Goal: Information Seeking & Learning: Learn about a topic

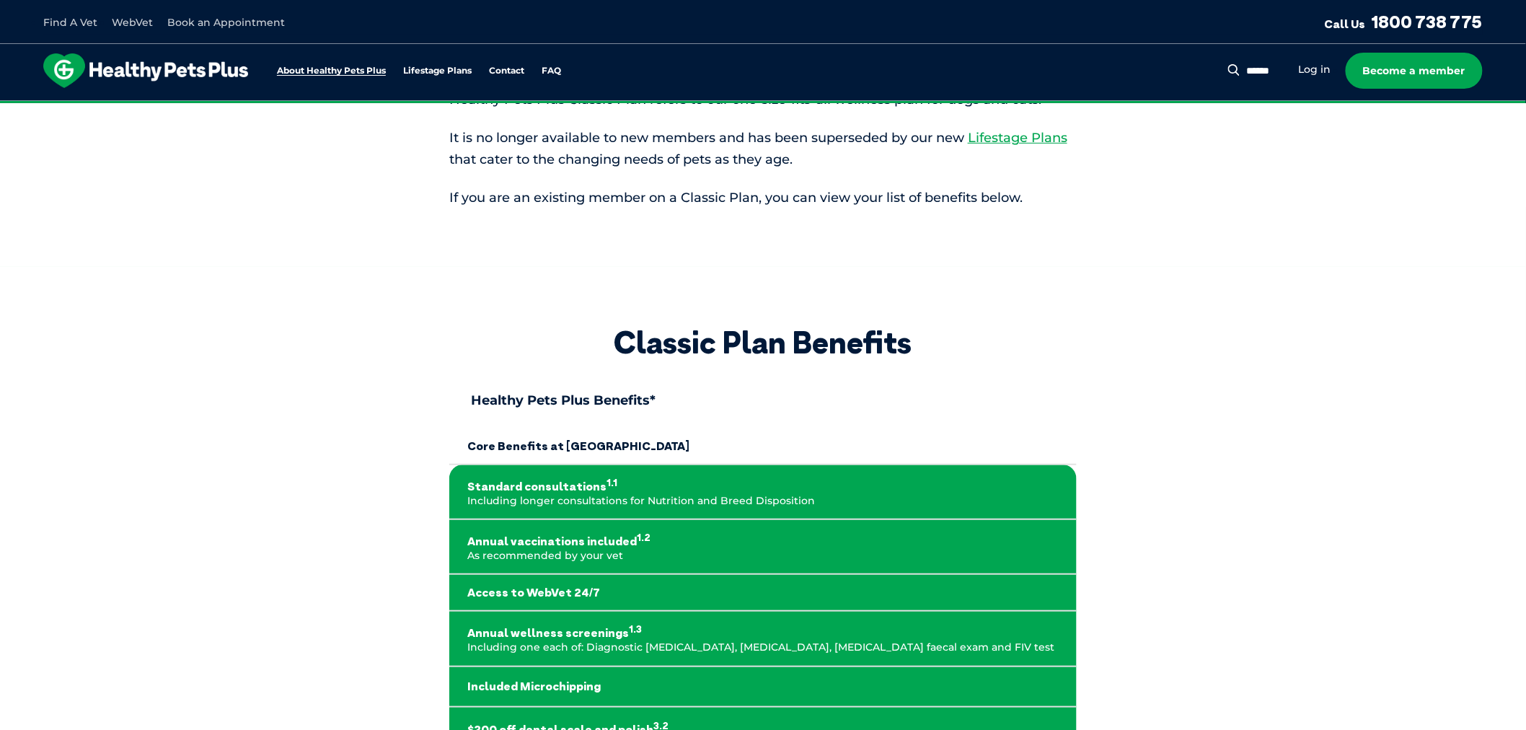
click at [328, 70] on link "About Healthy Pets Plus" at bounding box center [331, 70] width 109 height 9
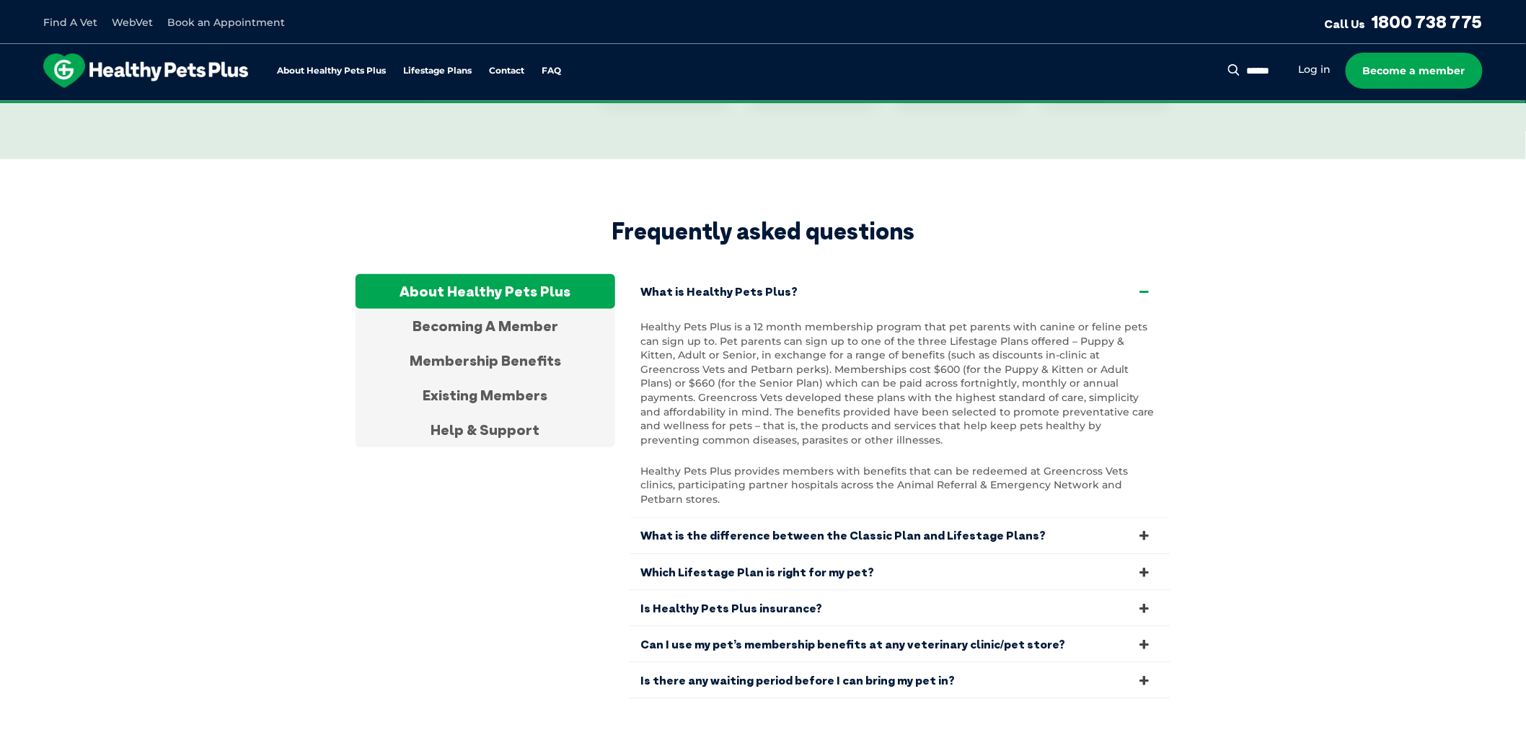
scroll to position [2623, 0]
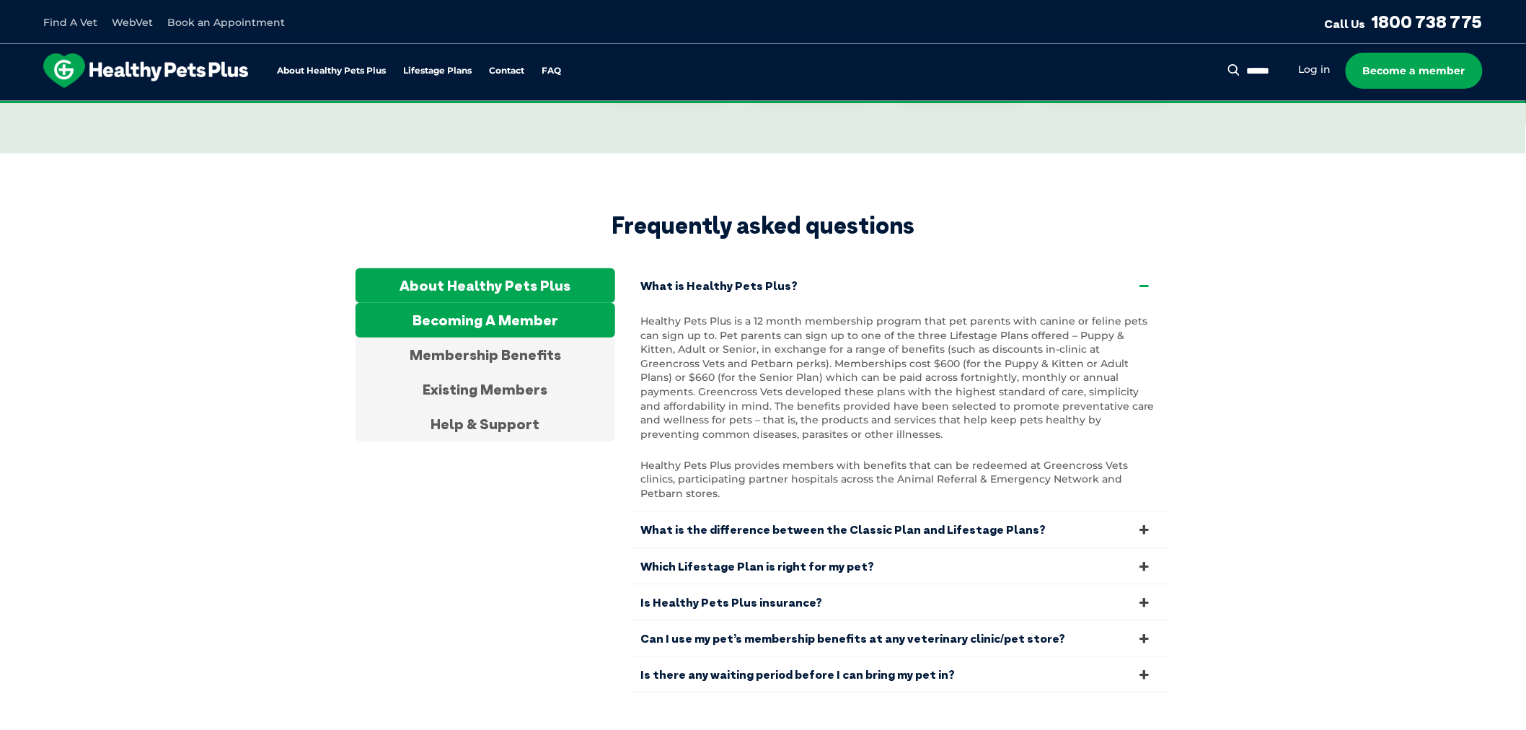
click at [466, 303] on div "Becoming A Member" at bounding box center [485, 320] width 260 height 35
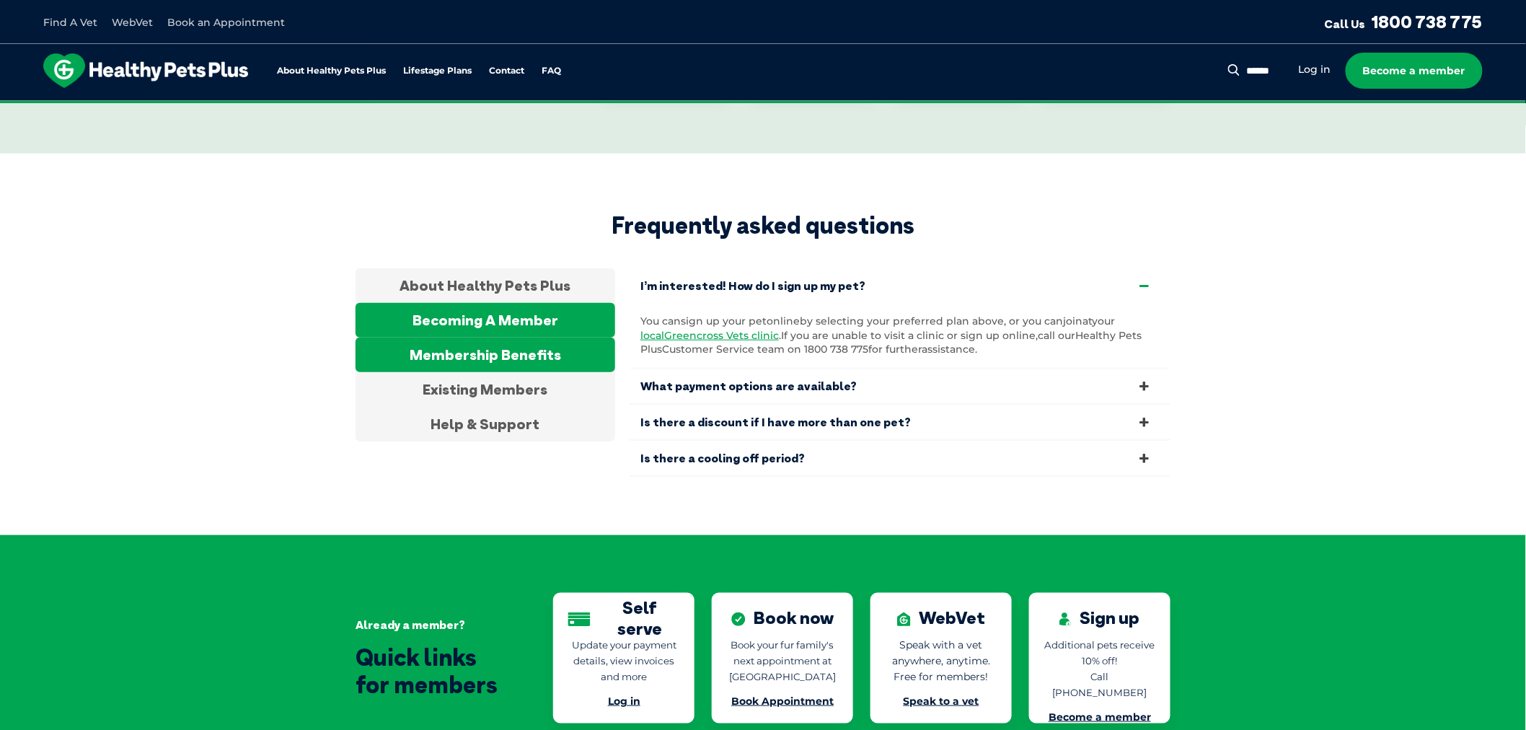
click at [477, 337] on div "Membership Benefits" at bounding box center [485, 354] width 260 height 35
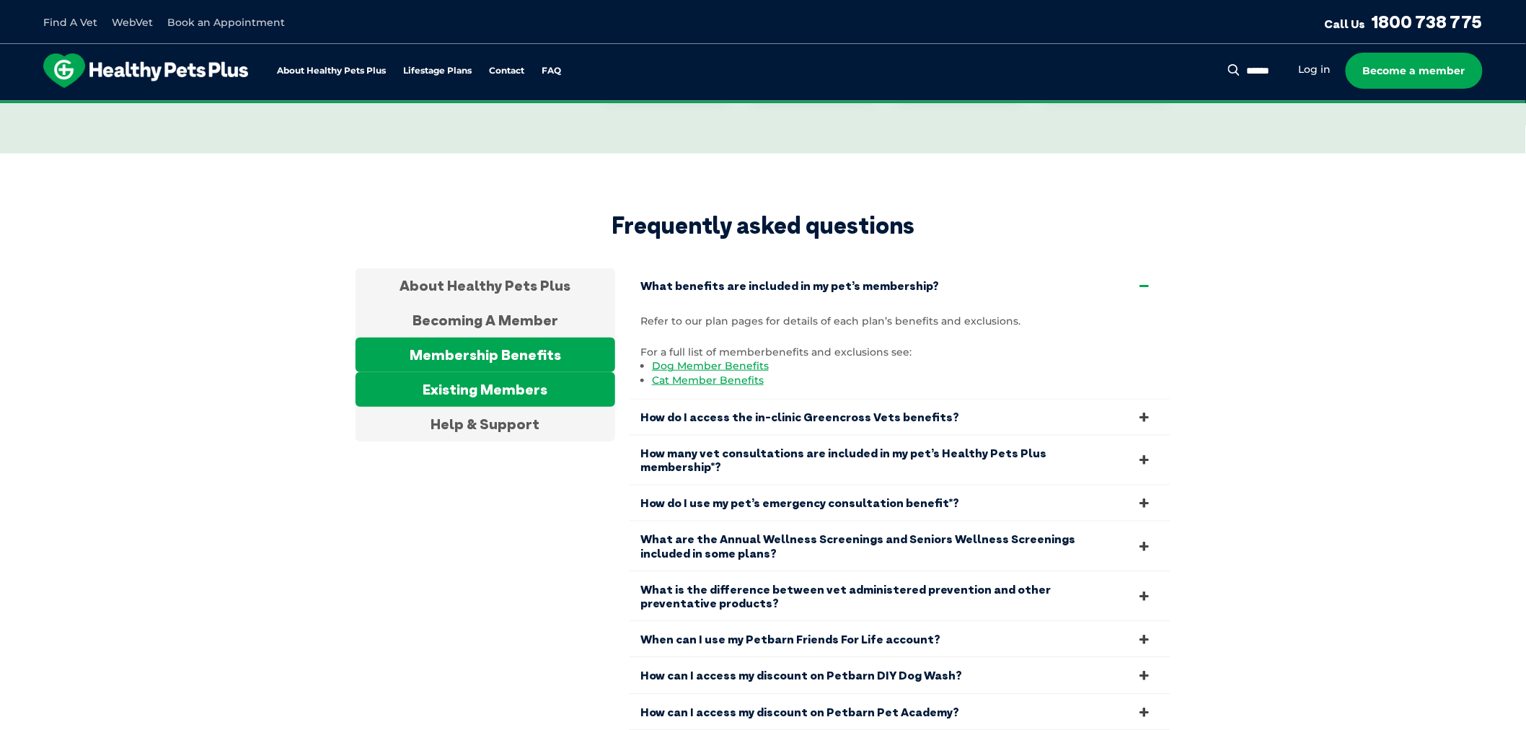
click at [470, 372] on div "Existing Members" at bounding box center [485, 389] width 260 height 35
